Goal: Task Accomplishment & Management: Complete application form

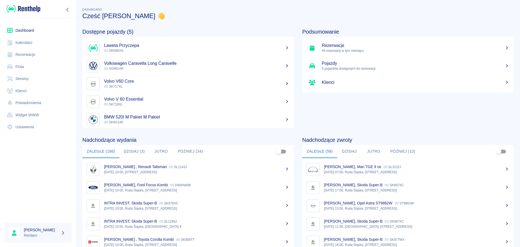
click at [26, 32] on link "Dashboard" at bounding box center [37, 30] width 67 height 12
click at [136, 149] on button "Dzisiaj (3)" at bounding box center [134, 151] width 30 height 13
click at [137, 153] on button "Dzisiaj (3)" at bounding box center [134, 151] width 30 height 13
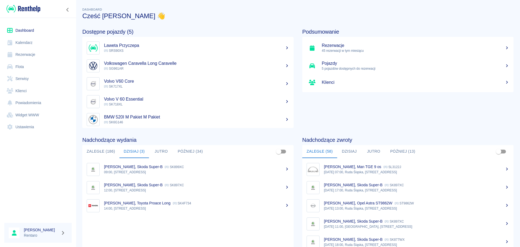
click at [352, 152] on button "Dzisiaj" at bounding box center [349, 151] width 24 height 13
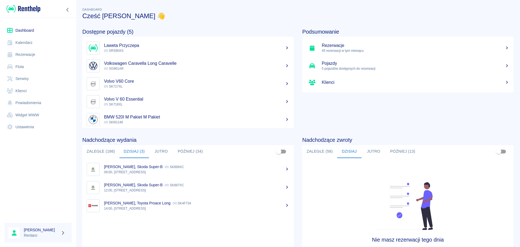
click at [376, 152] on button "Jutro" at bounding box center [373, 151] width 24 height 13
click at [32, 41] on link "Kalendarz" at bounding box center [37, 43] width 67 height 12
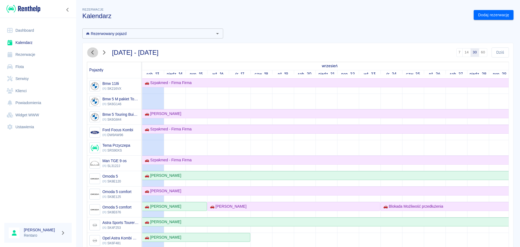
click at [94, 51] on icon "button" at bounding box center [92, 53] width 7 height 6
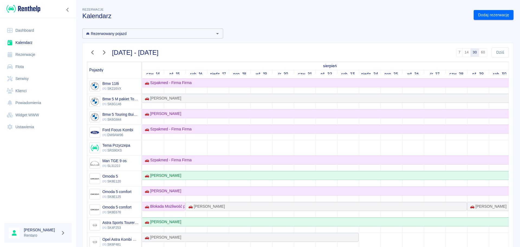
drag, startPoint x: 91, startPoint y: 51, endPoint x: 135, endPoint y: 65, distance: 46.5
click at [90, 51] on icon "button" at bounding box center [92, 53] width 7 height 6
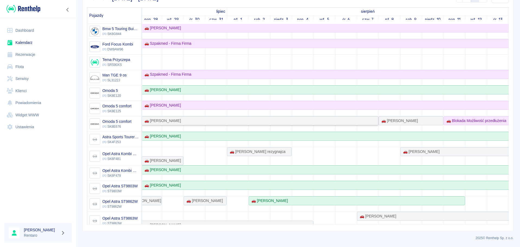
click at [245, 122] on div "🚗 [PERSON_NAME]" at bounding box center [118, 121] width 519 height 6
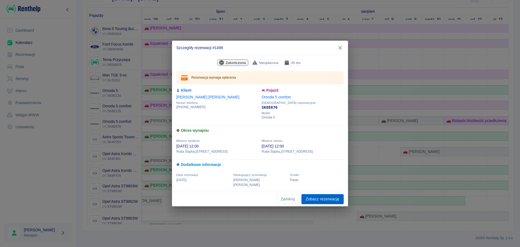
click at [320, 199] on link "Zobacz rezerwację" at bounding box center [322, 199] width 42 height 10
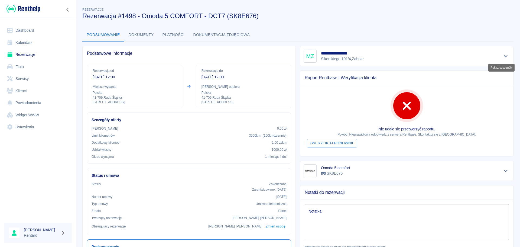
click at [503, 56] on icon "Pokaż szczegóły" at bounding box center [506, 56] width 6 height 5
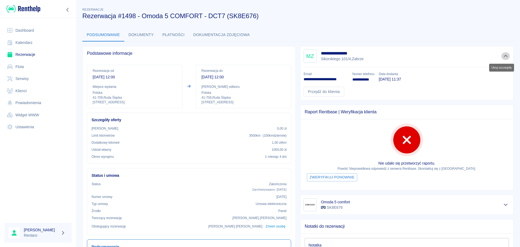
click at [503, 57] on icon "Ukryj szczegóły" at bounding box center [506, 56] width 6 height 5
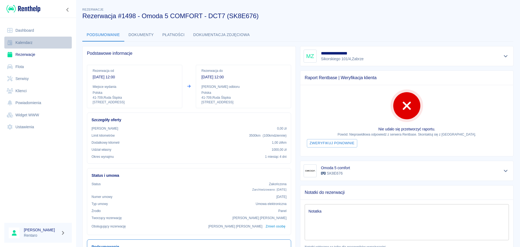
click at [35, 41] on link "Kalendarz" at bounding box center [37, 43] width 67 height 12
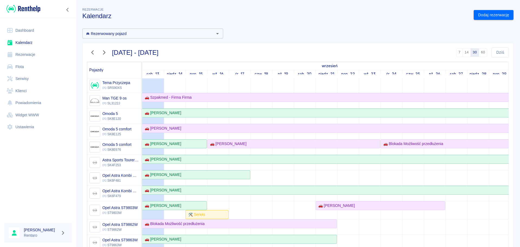
scroll to position [47, 0]
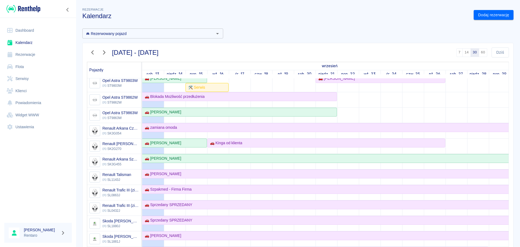
click at [35, 29] on link "Dashboard" at bounding box center [37, 30] width 67 height 12
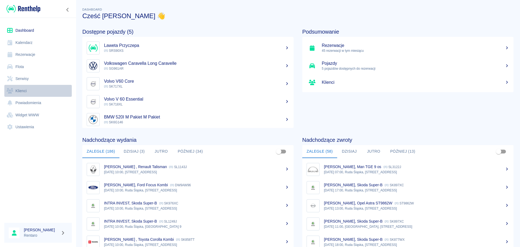
click at [26, 92] on link "Klienci" at bounding box center [37, 91] width 67 height 12
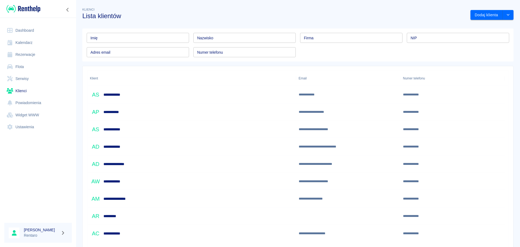
click at [146, 34] on input "Imię" at bounding box center [138, 38] width 102 height 10
drag, startPoint x: 226, startPoint y: 42, endPoint x: 226, endPoint y: 39, distance: 3.2
click at [226, 42] on input "Nazwisko" at bounding box center [244, 38] width 102 height 10
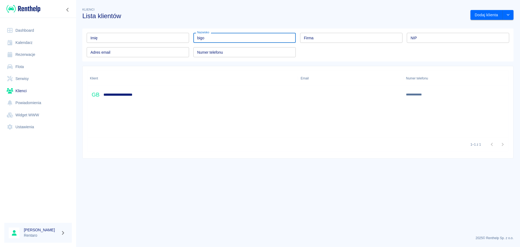
type input "bigo"
click at [120, 93] on h6 "**********" at bounding box center [121, 94] width 37 height 5
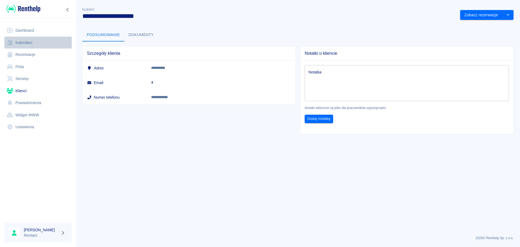
click at [17, 44] on link "Kalendarz" at bounding box center [37, 43] width 67 height 12
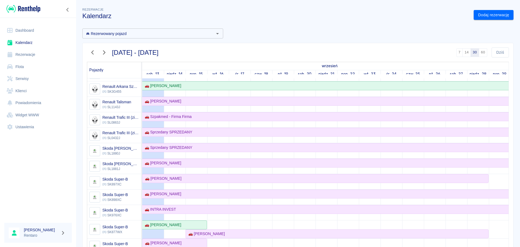
scroll to position [271, 0]
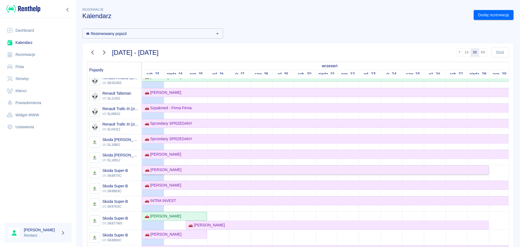
click at [181, 170] on div "🚗 [PERSON_NAME]" at bounding box center [162, 170] width 39 height 6
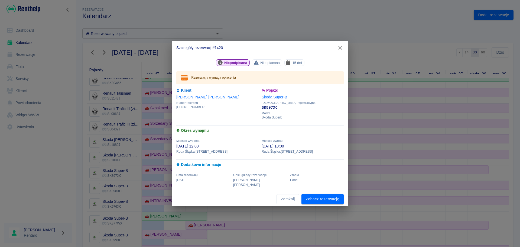
click at [325, 192] on div "Zamknij Zobacz rezerwację" at bounding box center [260, 199] width 176 height 14
click at [324, 198] on link "Zobacz rezerwację" at bounding box center [322, 199] width 42 height 10
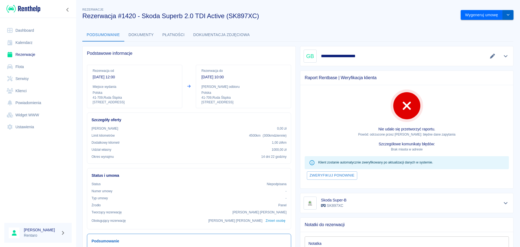
click at [503, 15] on button "drop-down" at bounding box center [508, 15] width 11 height 10
click at [482, 27] on li "Modyfikuj rezerwację" at bounding box center [483, 26] width 44 height 9
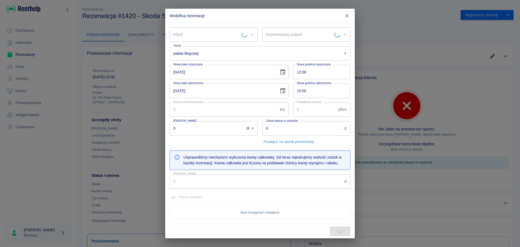
type input "Skoda Super-B - SK897XC"
type input "300"
type input "1"
type input "1000"
type input "2235"
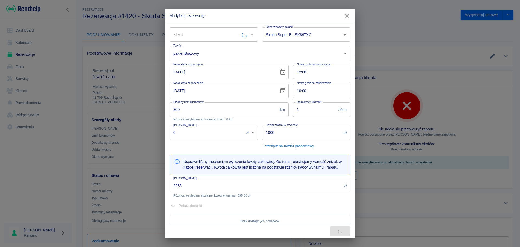
type input "[PERSON_NAME]"
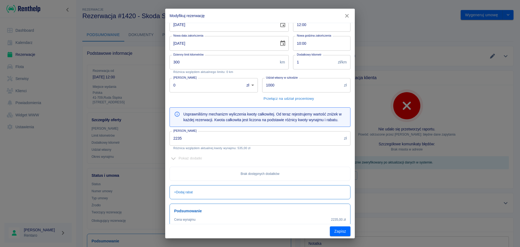
scroll to position [74, 0]
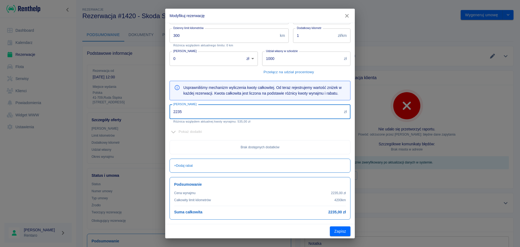
drag, startPoint x: 204, startPoint y: 112, endPoint x: 119, endPoint y: 112, distance: 85.0
click at [120, 112] on div "Modyfikuj rezerwację Klient [PERSON_NAME] Klient Rezerwowany pojazd Skoda Super…" at bounding box center [260, 123] width 520 height 247
type input "1700"
click at [303, 132] on div "Pokaż dodatki" at bounding box center [260, 132] width 181 height 8
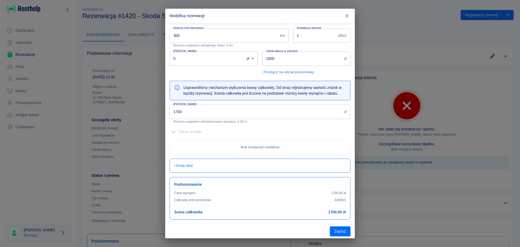
click at [346, 232] on button "Zapisz" at bounding box center [340, 231] width 21 height 10
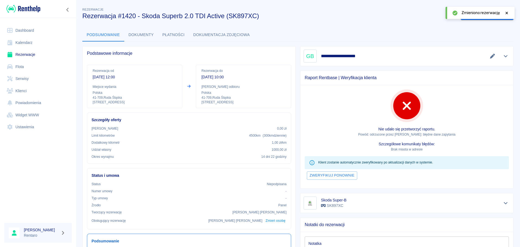
click at [506, 11] on div at bounding box center [506, 13] width 5 height 6
click at [506, 14] on icon "drop-down" at bounding box center [508, 15] width 4 height 4
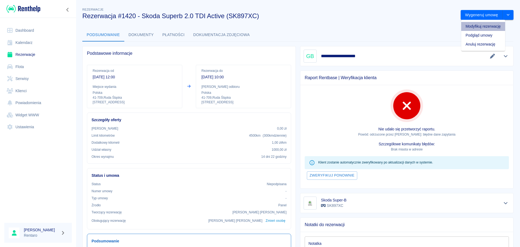
click at [486, 26] on li "Modyfikuj rezerwację" at bounding box center [483, 26] width 44 height 9
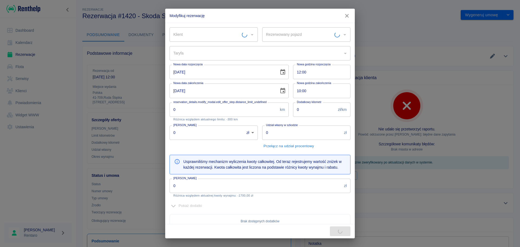
type input "Skoda Super-B - SK897XC"
type input "300"
type input "1"
type input "1000"
type input "2235"
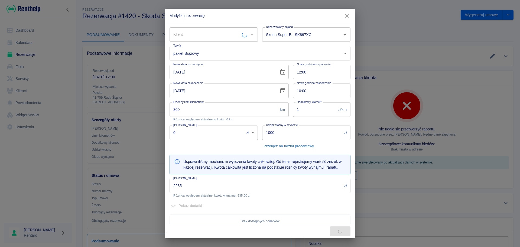
type input "[PERSON_NAME]"
click at [347, 12] on button "button" at bounding box center [346, 16] width 11 height 10
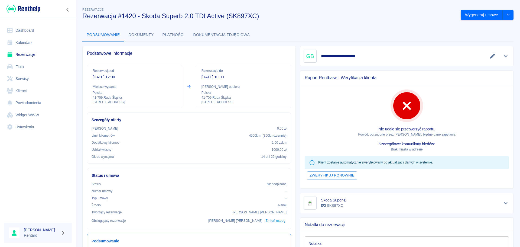
click at [489, 56] on icon "Edytuj dane" at bounding box center [492, 56] width 6 height 5
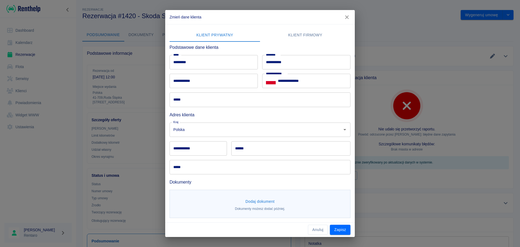
click at [225, 77] on input "**********" at bounding box center [214, 81] width 88 height 14
type input "**********"
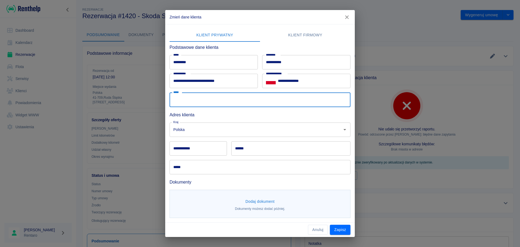
click at [226, 101] on input "*****" at bounding box center [260, 99] width 181 height 14
type input "**********"
click at [212, 149] on input "**********" at bounding box center [198, 148] width 57 height 14
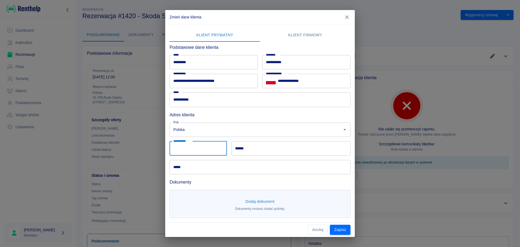
click at [207, 110] on div "Adres klienta" at bounding box center [257, 112] width 185 height 11
click at [202, 153] on input "**********" at bounding box center [198, 148] width 57 height 14
click at [204, 140] on div "**********" at bounding box center [196, 146] width 62 height 19
click at [199, 148] on input "**********" at bounding box center [198, 148] width 57 height 14
click at [198, 148] on input "**********" at bounding box center [198, 148] width 57 height 14
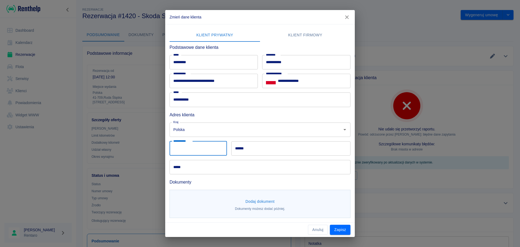
click at [201, 157] on div "***** *****" at bounding box center [257, 164] width 185 height 19
click at [201, 152] on input "**********" at bounding box center [198, 148] width 57 height 14
type input "******"
click at [258, 146] on input "******" at bounding box center [290, 148] width 119 height 14
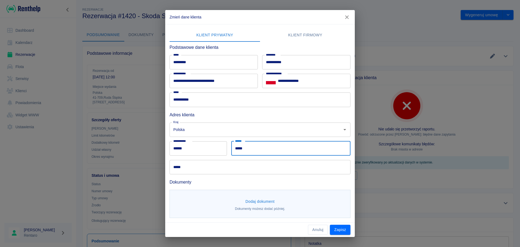
type input "*****"
drag, startPoint x: 195, startPoint y: 174, endPoint x: 199, endPoint y: 169, distance: 6.2
click at [196, 172] on div "**********" at bounding box center [257, 120] width 185 height 193
click at [199, 168] on input "*****" at bounding box center [260, 167] width 181 height 14
click at [198, 168] on input "*****" at bounding box center [260, 167] width 181 height 14
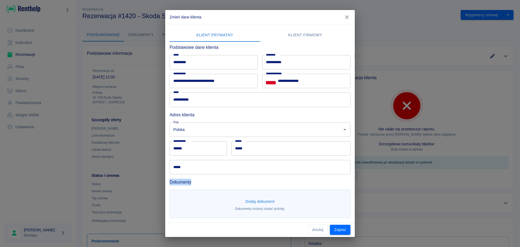
copy div "***** Dokumenty"
click at [199, 168] on input "*****" at bounding box center [260, 167] width 181 height 14
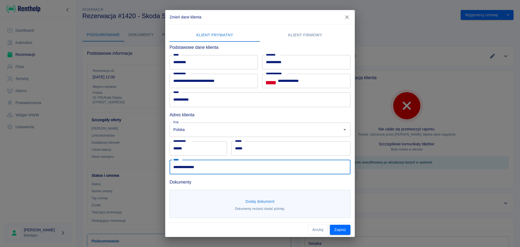
type input "**********"
drag, startPoint x: 216, startPoint y: 186, endPoint x: 220, endPoint y: 186, distance: 4.1
click at [217, 185] on div "Dodaj dokument Dokumenty możesz dodać później." at bounding box center [257, 201] width 185 height 33
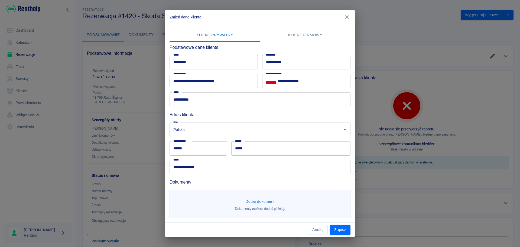
click at [259, 196] on div "Dodaj dokument Dokumenty możesz dodać później." at bounding box center [260, 204] width 181 height 28
click at [258, 198] on button "Dodaj dokument" at bounding box center [260, 201] width 34 height 10
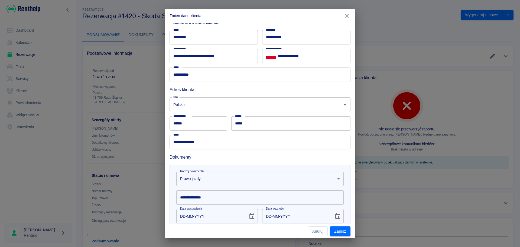
scroll to position [54, 0]
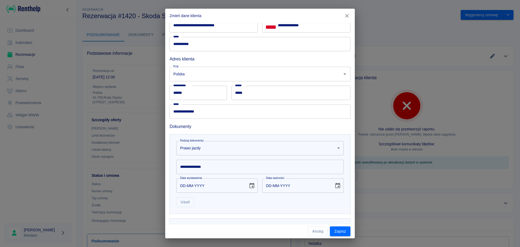
click at [215, 165] on input "**********" at bounding box center [259, 166] width 167 height 14
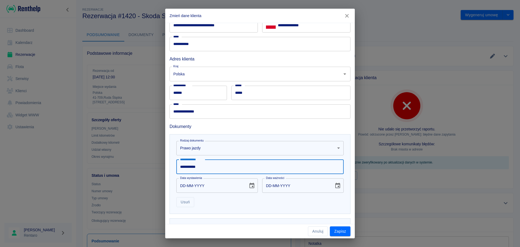
type input "**********"
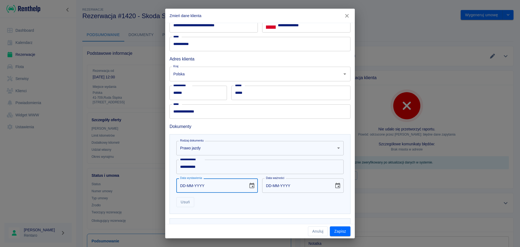
click at [207, 183] on input "DD-MM-YYYY" at bounding box center [210, 185] width 68 height 14
drag, startPoint x: 250, startPoint y: 184, endPoint x: 241, endPoint y: 202, distance: 19.9
click at [250, 184] on icon "Choose date" at bounding box center [251, 184] width 5 height 5
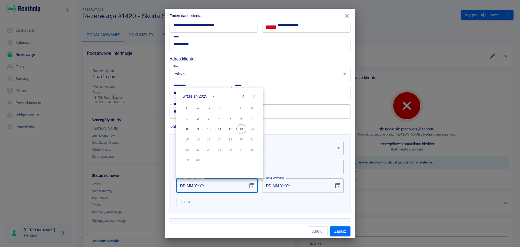
click at [238, 206] on div "Usuń" at bounding box center [258, 200] width 172 height 14
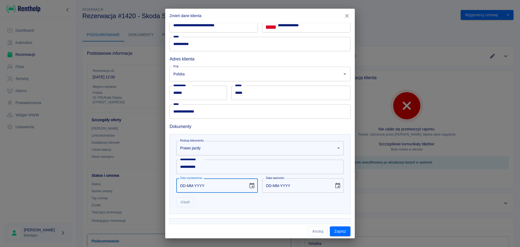
drag, startPoint x: 216, startPoint y: 186, endPoint x: 222, endPoint y: 185, distance: 5.5
click at [215, 186] on input "DD-MM-YYYY" at bounding box center [210, 185] width 68 height 14
click at [250, 186] on icon "Choose date" at bounding box center [251, 184] width 5 height 5
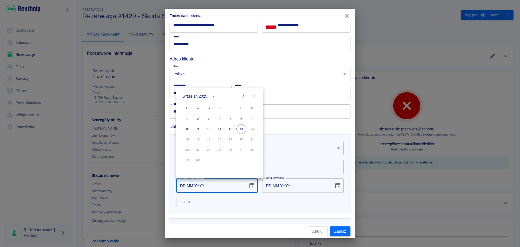
click at [242, 95] on icon "Previous month" at bounding box center [243, 96] width 6 height 6
click at [168, 183] on div "**********" at bounding box center [257, 172] width 185 height 84
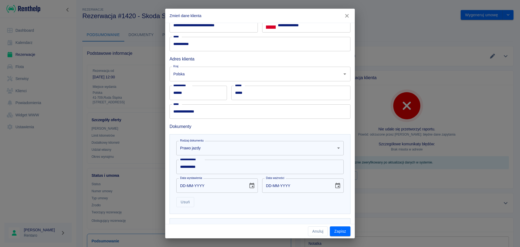
click at [186, 187] on input "DD-MM-YYYY" at bounding box center [210, 185] width 68 height 14
type input "14-05-0002"
type input "14-05-0012"
type input "14-05-0020"
type input "14-05-0030"
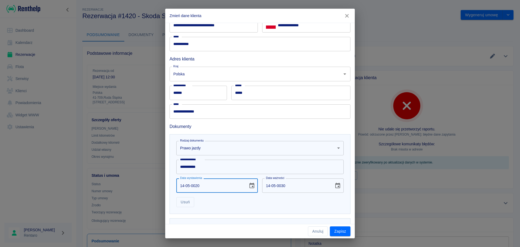
type input "14-05-0202"
type input "14-05-0212"
type input "[DATE]"
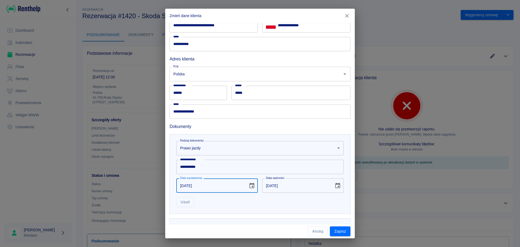
click at [239, 202] on div "Usuń" at bounding box center [258, 200] width 172 height 14
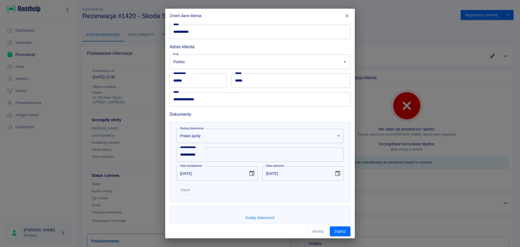
scroll to position [76, 0]
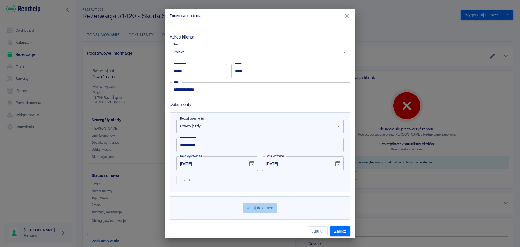
click at [253, 207] on button "Dodaj dokument" at bounding box center [260, 208] width 34 height 10
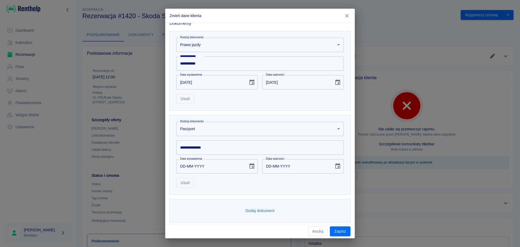
click at [216, 127] on body "Używamy plików Cookies, by zapewnić Ci najlepsze możliwe doświadczenie. Aby dow…" at bounding box center [260, 123] width 520 height 247
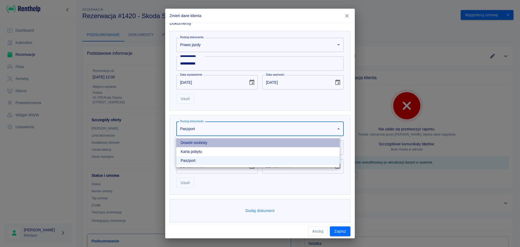
click at [211, 142] on li "Dowód osobisty" at bounding box center [257, 142] width 163 height 9
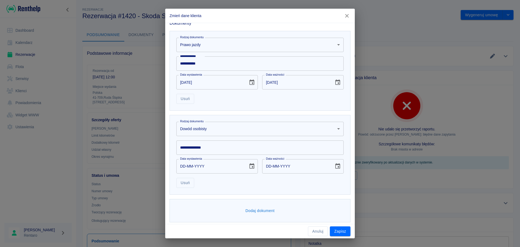
click at [216, 148] on input "**********" at bounding box center [259, 147] width 167 height 14
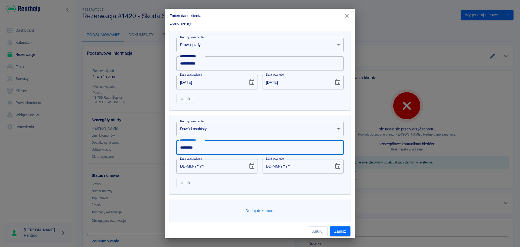
type input "*********"
click at [234, 181] on div "Usuń" at bounding box center [258, 180] width 172 height 14
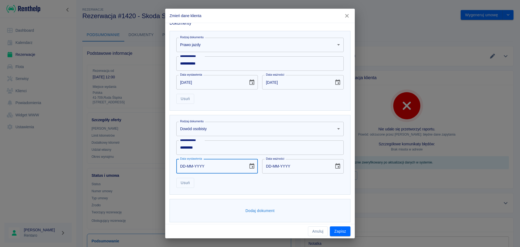
click at [181, 165] on input "DD-MM-YYYY" at bounding box center [210, 166] width 68 height 14
type input "19-09-0002"
type input "19-09-0012"
type input "19-09-0020"
type input "19-09-0030"
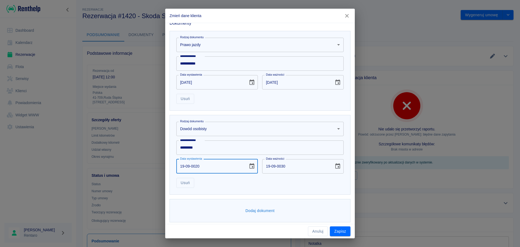
type input "19-09-0202"
type input "19-09-0212"
type input "19-09-0003"
type input "19-09-0013"
type input "19-09-0032"
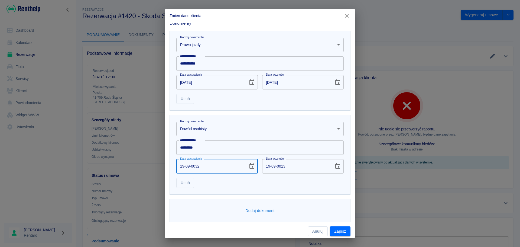
type input "19-09-0042"
type input "19-09-0320"
type input "19-09-0330"
type input "19-09-0003"
type input "19-09-0013"
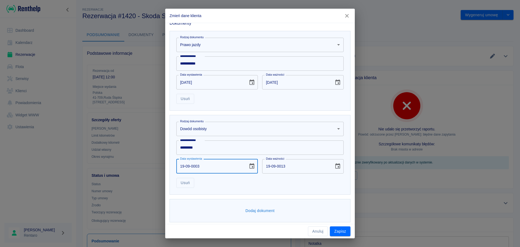
click at [198, 168] on input "19-09-0003" at bounding box center [210, 166] width 68 height 14
type input "19-09-YYYY"
type input "DD-MM-YYYY"
type input "19-09-0002"
type input "19-09-0012"
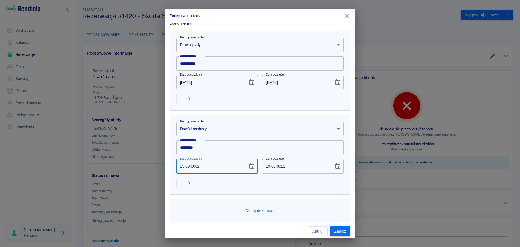
type input "19-09-0020"
type input "19-09-0030"
type input "19-09-0202"
type input "19-09-0212"
type input "[DATE]"
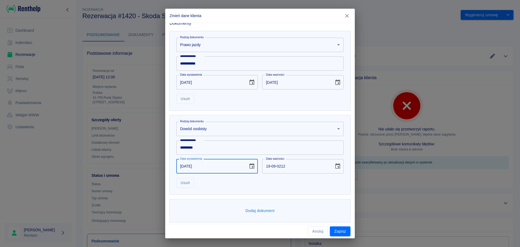
type input "[DATE]"
click at [213, 180] on div "Usuń" at bounding box center [258, 180] width 172 height 14
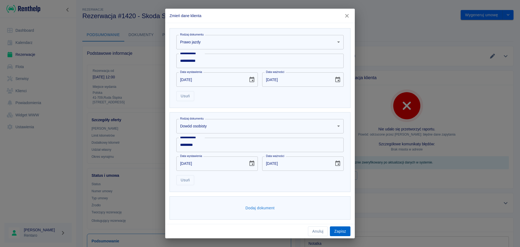
click at [339, 230] on button "Zapisz" at bounding box center [340, 231] width 21 height 10
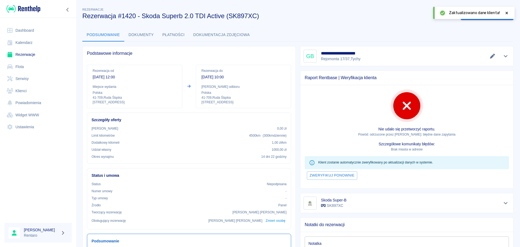
click at [509, 14] on icon at bounding box center [506, 13] width 5 height 4
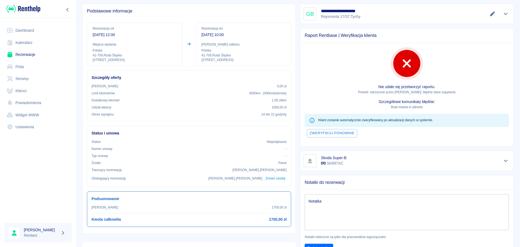
scroll to position [0, 0]
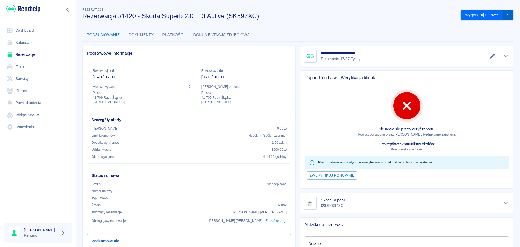
click at [504, 11] on button "drop-down" at bounding box center [508, 15] width 11 height 10
click at [461, 17] on button "Wygeneruj umowę" at bounding box center [482, 15] width 42 height 10
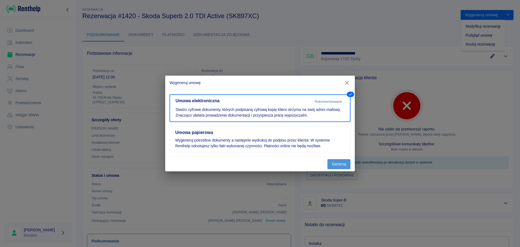
click at [341, 168] on button "Generuj" at bounding box center [338, 164] width 23 height 10
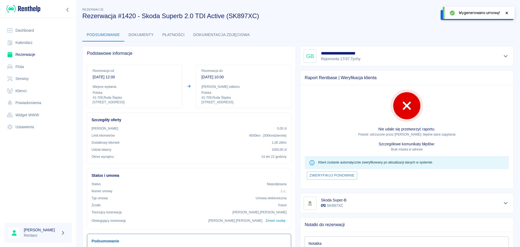
click at [395, 31] on div "Podsumowanie Dokumenty Płatności Dokumentacja zdjęciowa" at bounding box center [297, 34] width 431 height 13
click at [470, 15] on button "Podpisz umowę elektroniczną" at bounding box center [472, 15] width 62 height 10
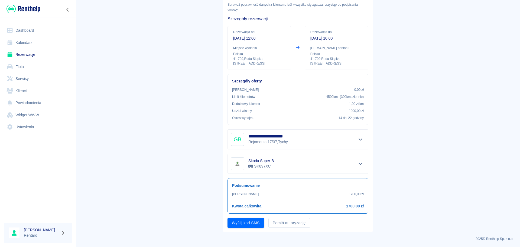
scroll to position [31, 0]
click at [291, 224] on button "Pomiń autoryzację" at bounding box center [289, 222] width 42 height 10
click at [236, 222] on button "Podpisz umowę" at bounding box center [245, 222] width 37 height 10
